Goal: Information Seeking & Learning: Learn about a topic

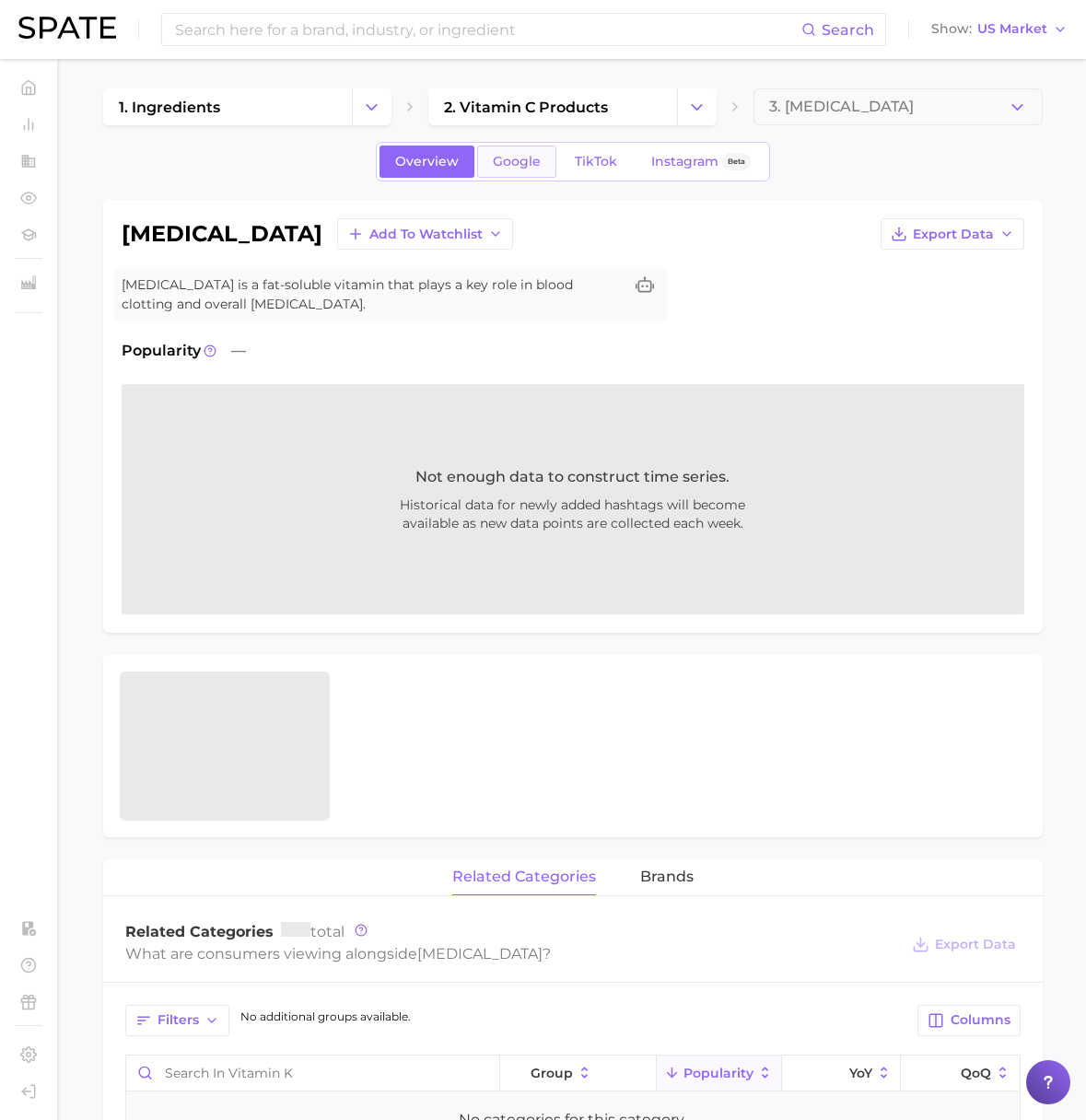
click at [513, 167] on span "Google" at bounding box center [516, 162] width 48 height 16
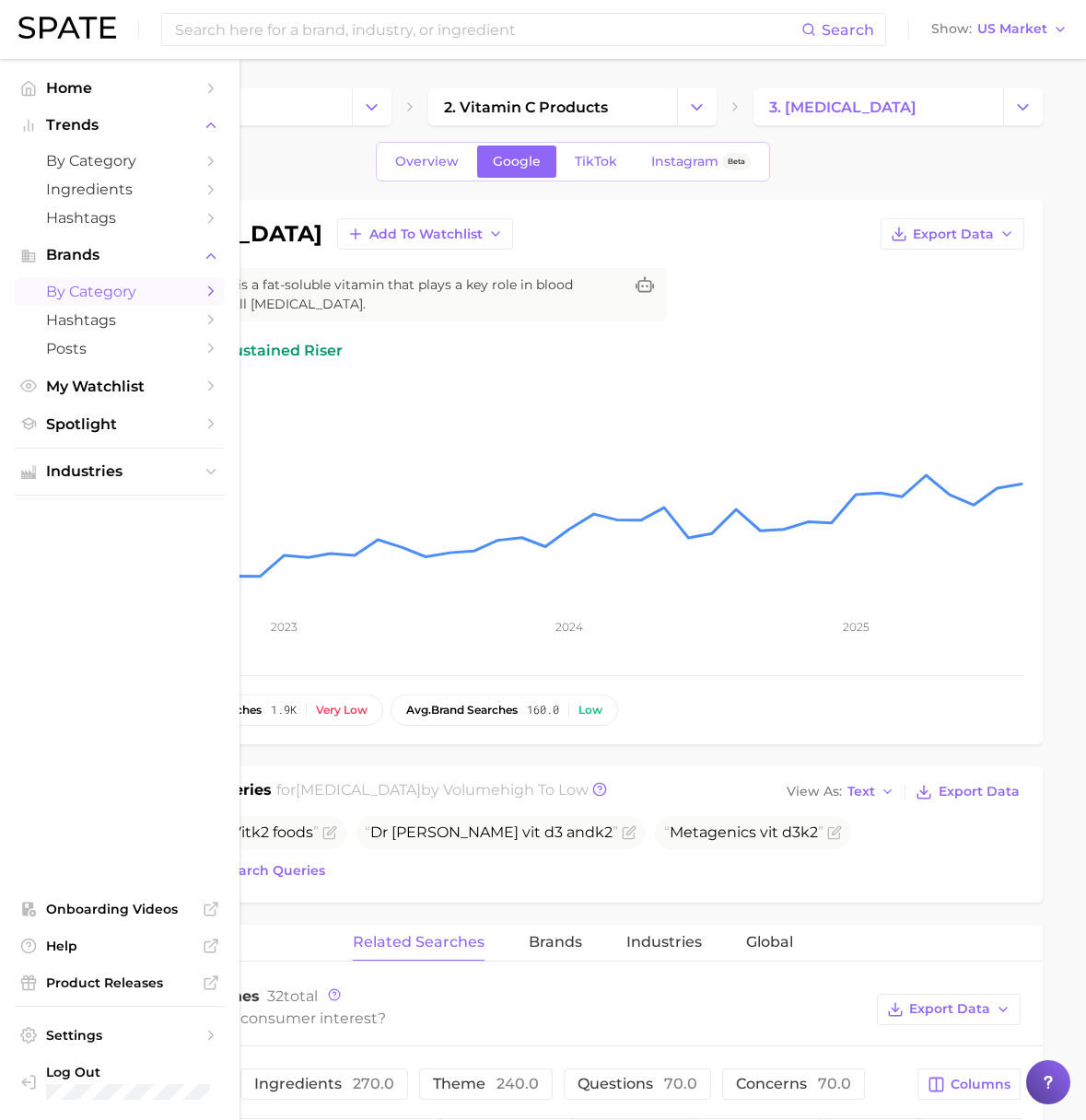
click at [103, 288] on span "by Category" at bounding box center [120, 292] width 148 height 18
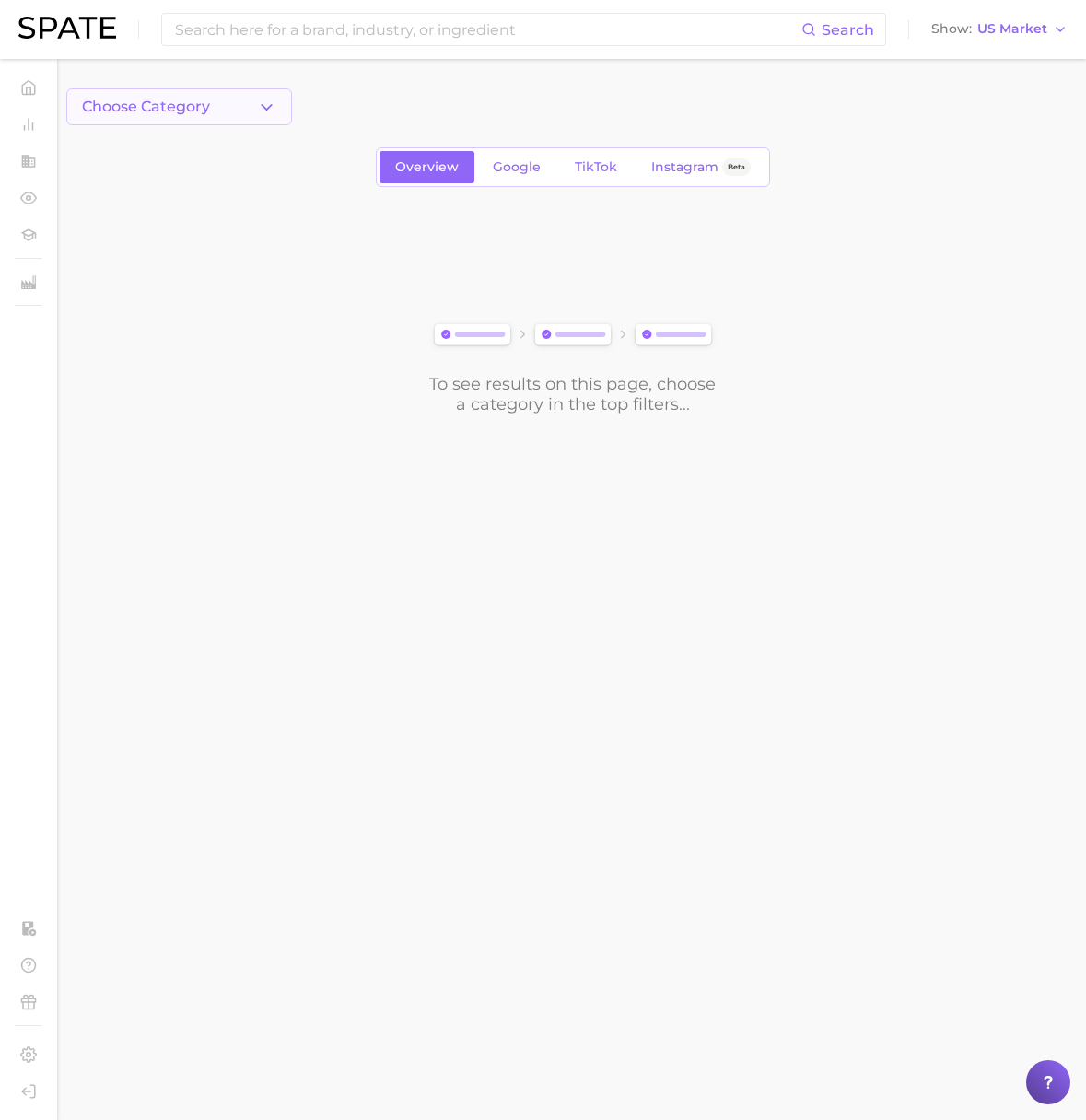
click at [200, 113] on span "Choose Category" at bounding box center [146, 107] width 128 height 17
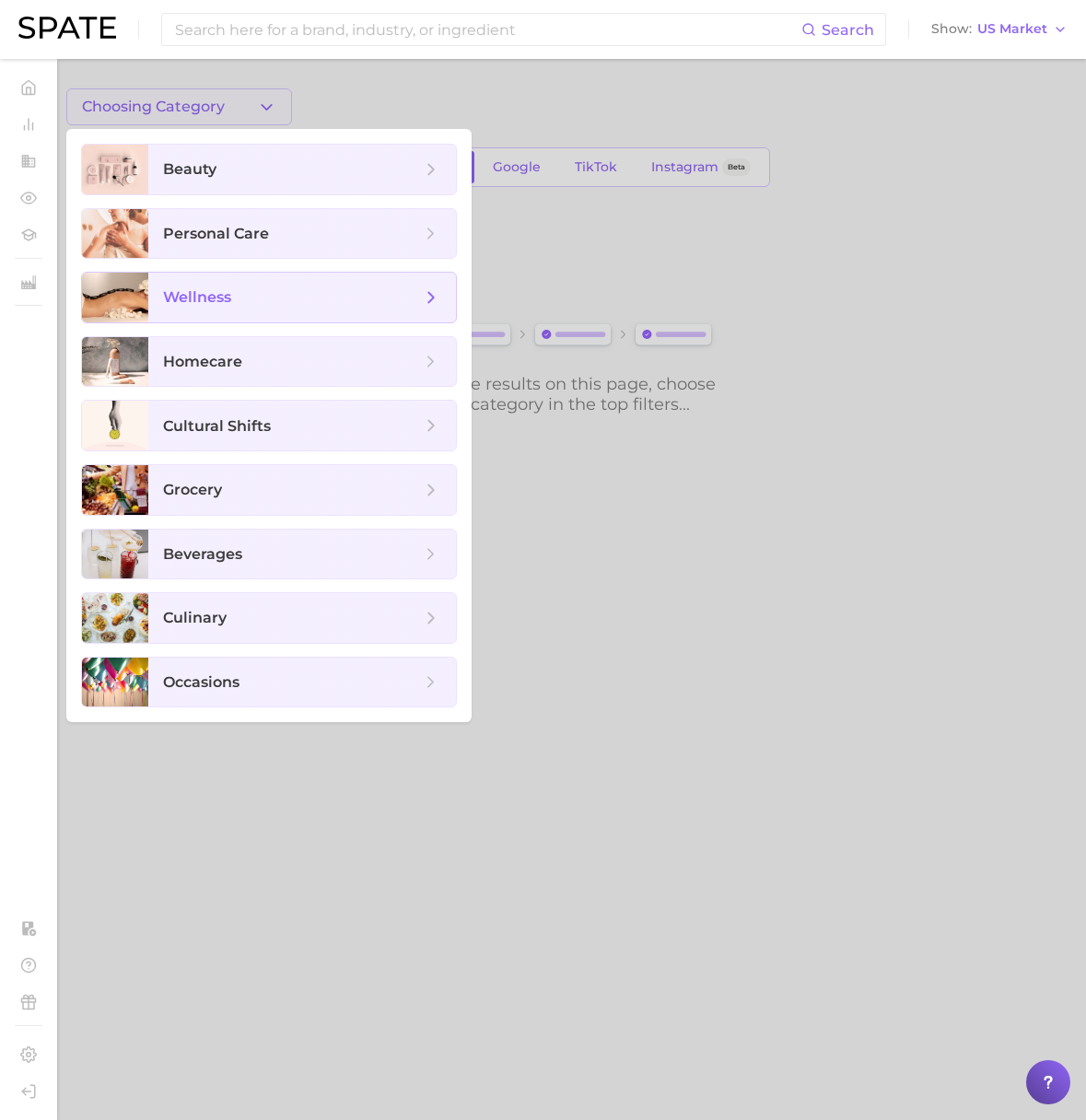
click at [207, 299] on span "wellness" at bounding box center [196, 296] width 68 height 18
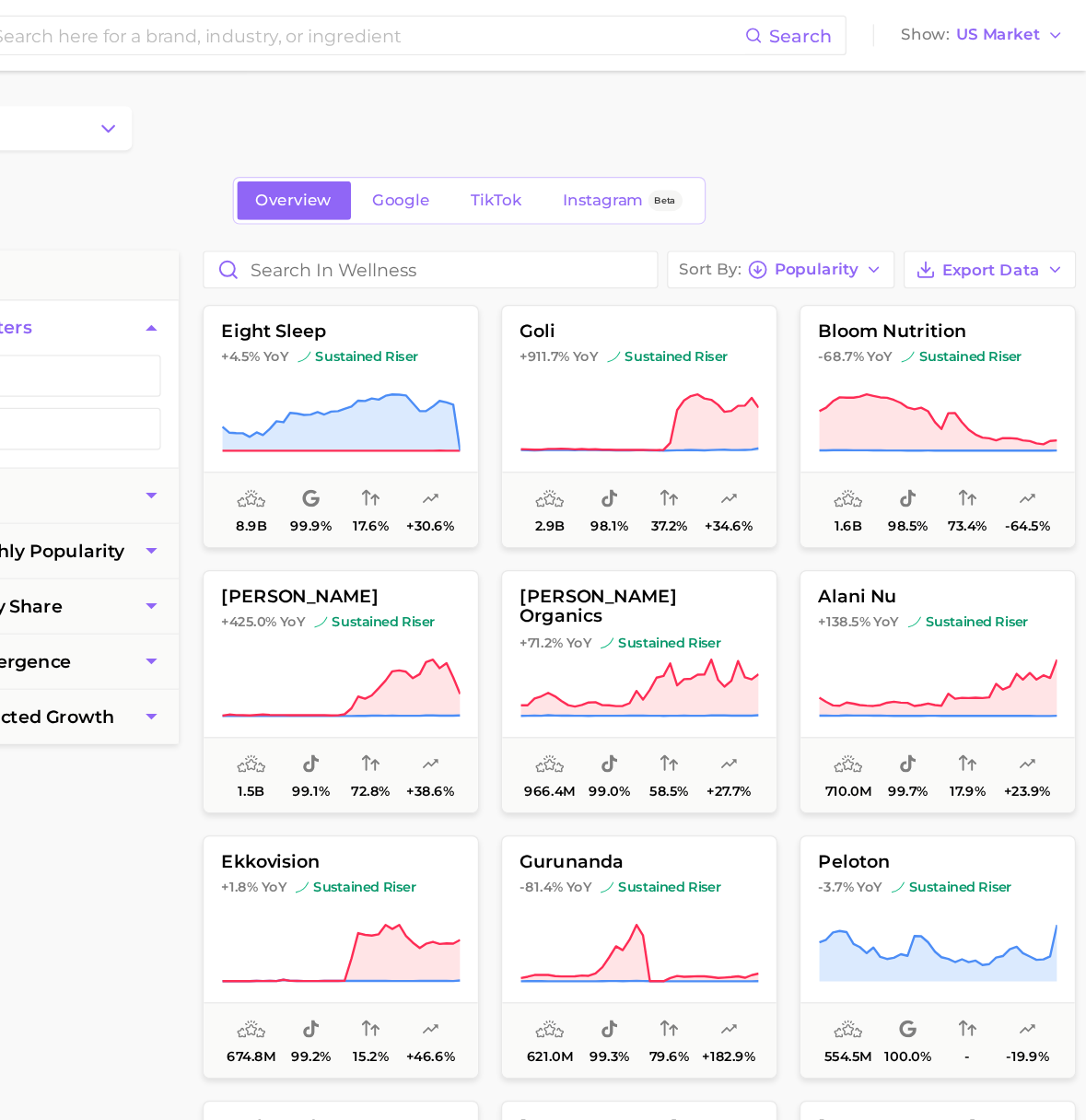
scroll to position [0, 1]
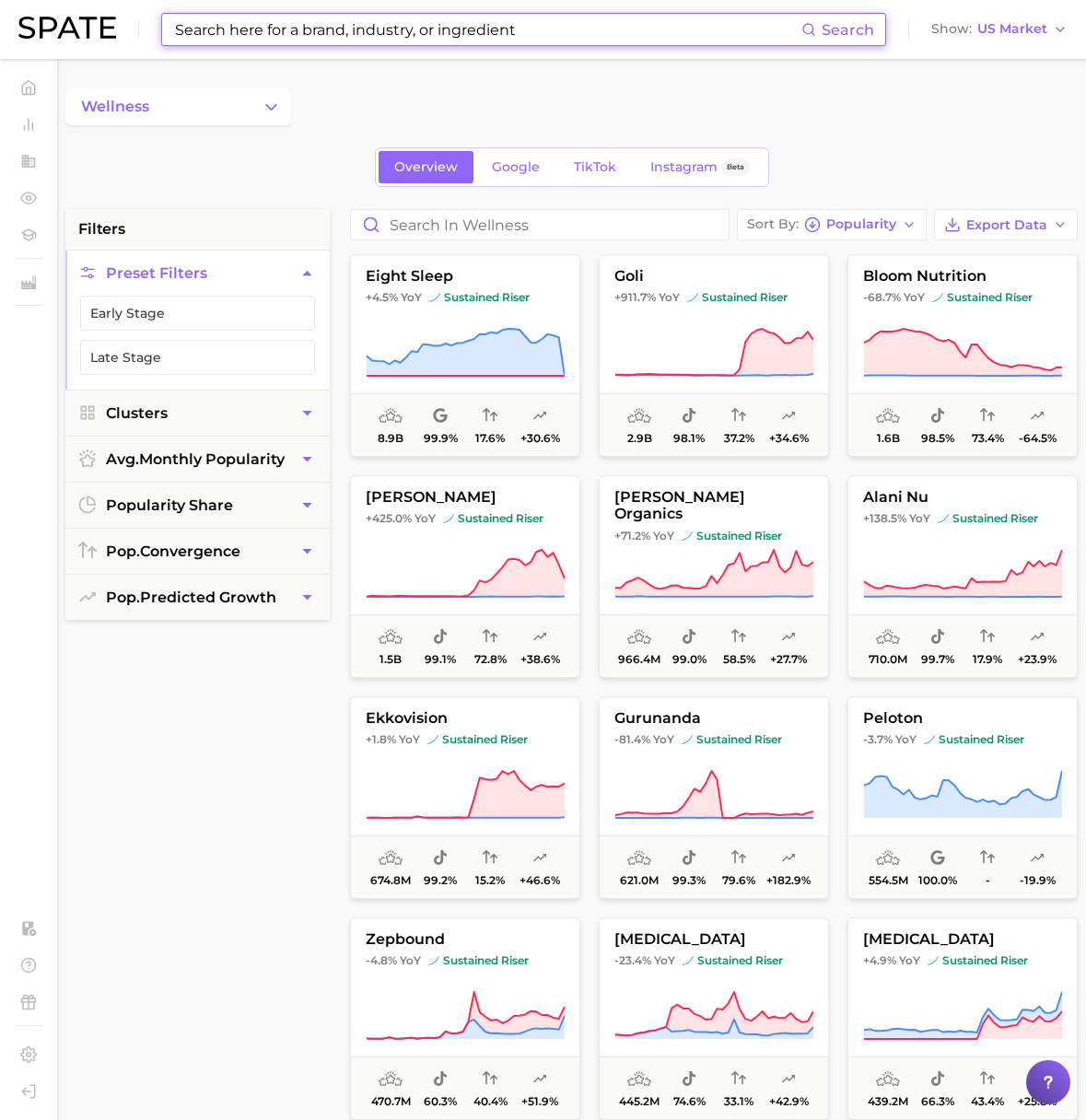
click at [249, 30] on input at bounding box center [487, 30] width 628 height 32
paste input "[PERSON_NAME]"
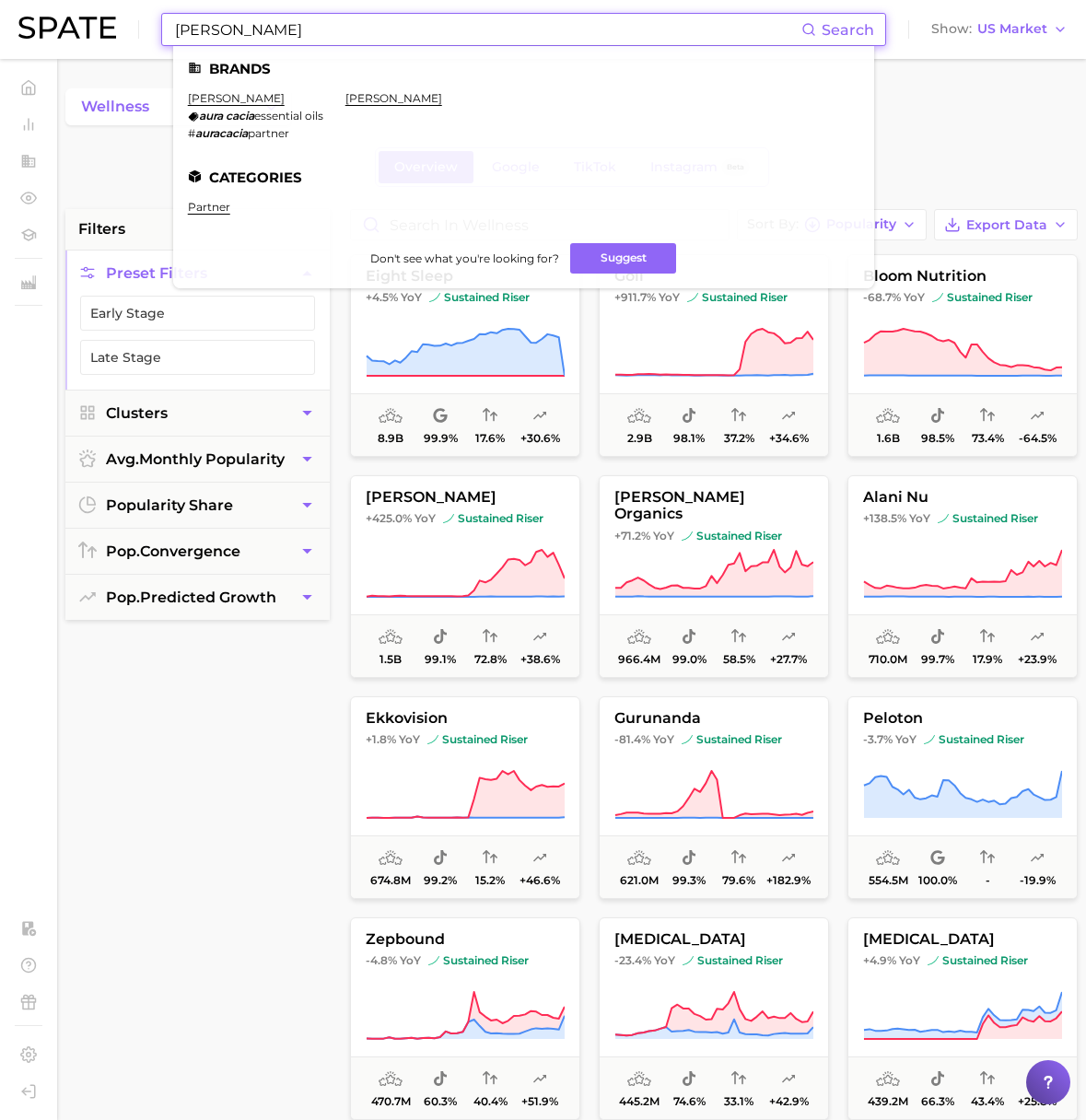
drag, startPoint x: 271, startPoint y: 32, endPoint x: 214, endPoint y: 30, distance: 57.0
click at [214, 30] on input "[PERSON_NAME]" at bounding box center [487, 30] width 628 height 32
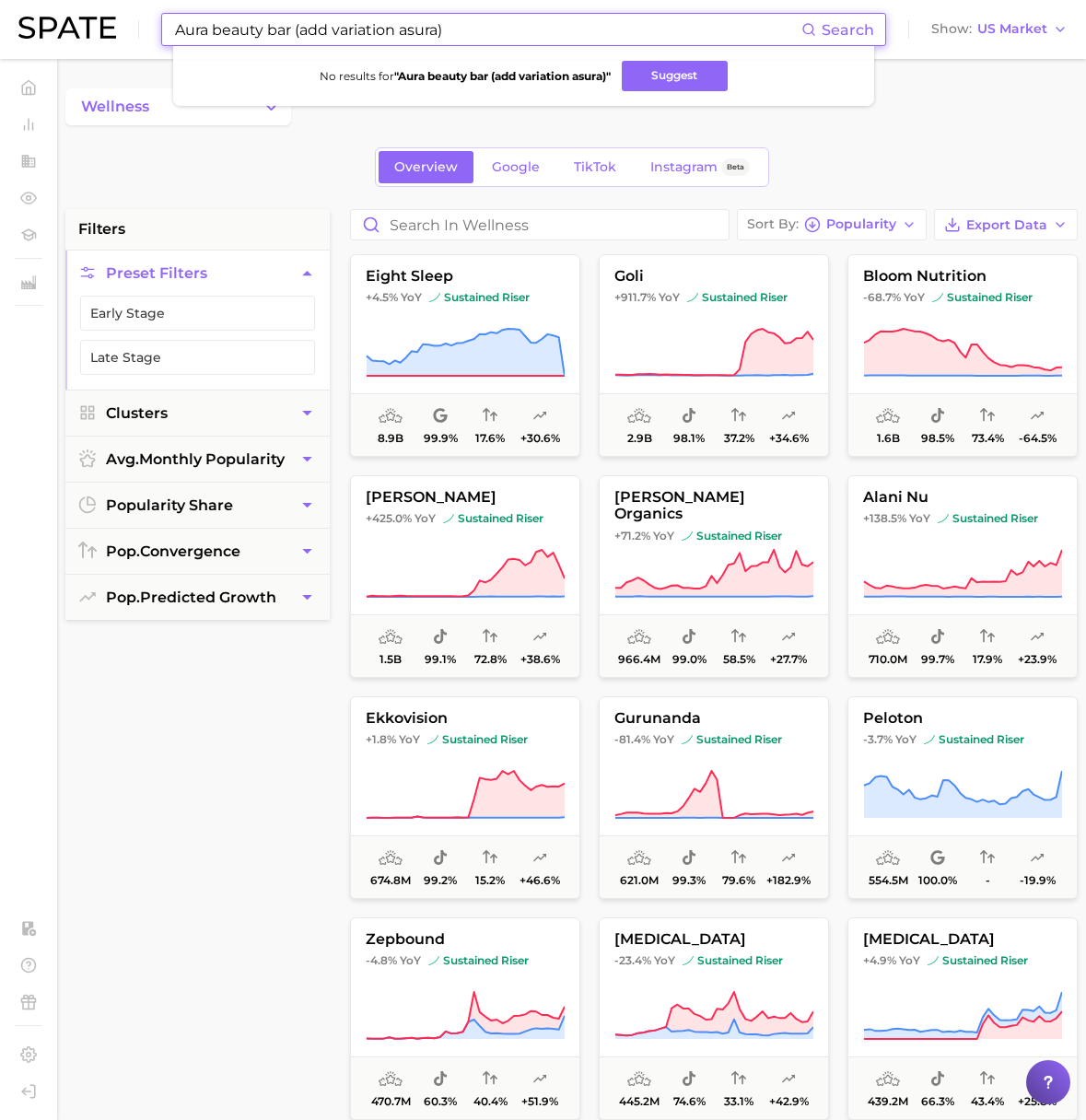
type input "Aura beauty bar (add variation asura)"
drag, startPoint x: 240, startPoint y: 29, endPoint x: 74, endPoint y: 31, distance: 166.0
click at [75, 31] on div "Aura beauty bar (add variation asura) Search No results for " Aura beauty bar (…" at bounding box center [543, 29] width 1049 height 59
